Goal: Information Seeking & Learning: Learn about a topic

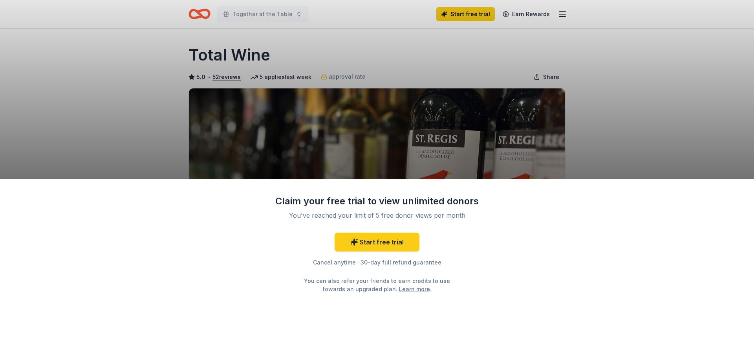
click at [618, 104] on div "Claim your free trial to view unlimited donors You've reached your limit of 5 f…" at bounding box center [377, 179] width 754 height 358
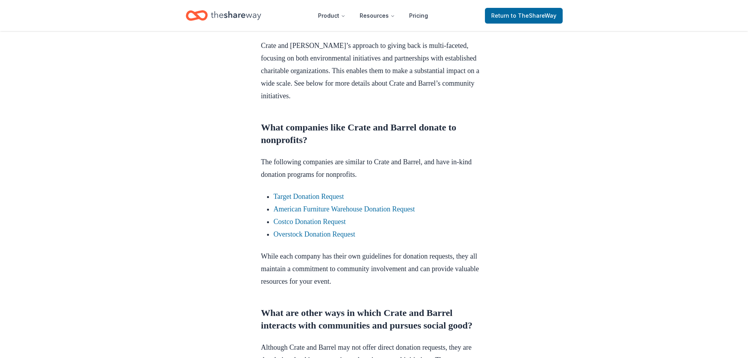
scroll to position [471, 0]
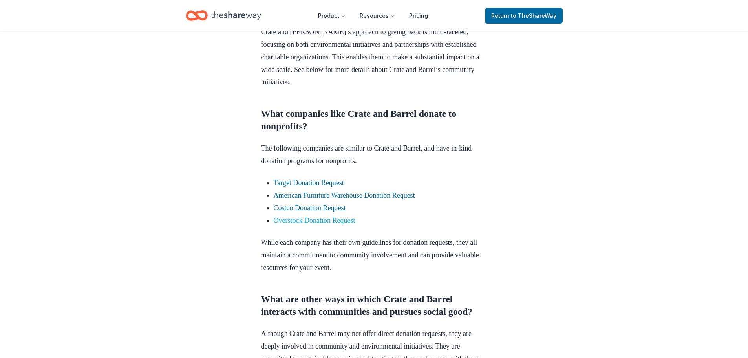
click at [348, 224] on link "Overstock Donation Request" at bounding box center [315, 220] width 82 height 8
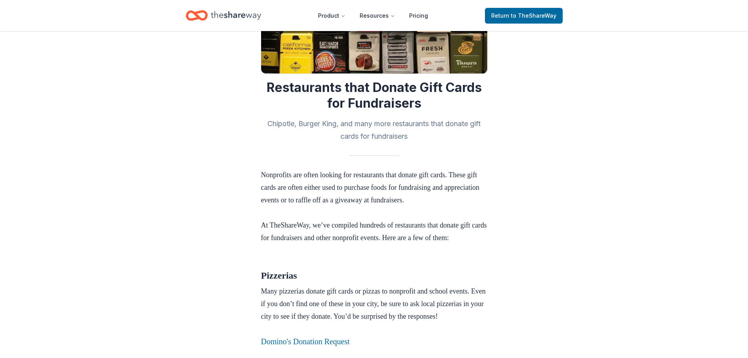
scroll to position [275, 0]
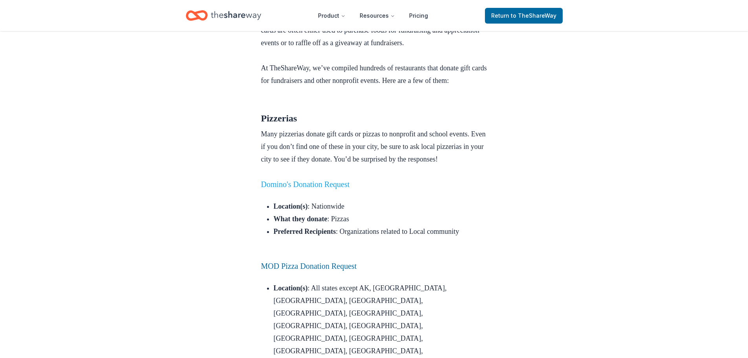
click at [350, 189] on link "Domino's Donation Request" at bounding box center [305, 184] width 89 height 9
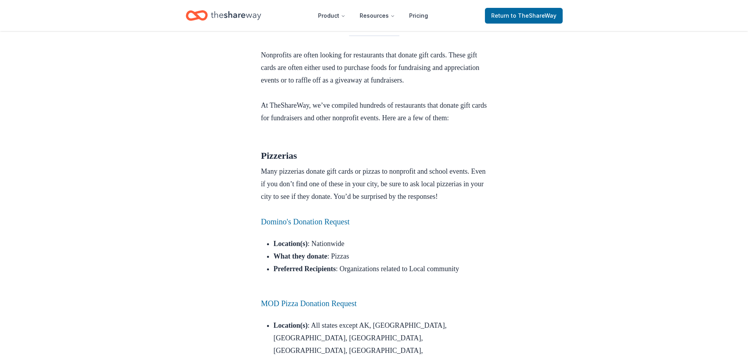
scroll to position [236, 0]
